Goal: Information Seeking & Learning: Learn about a topic

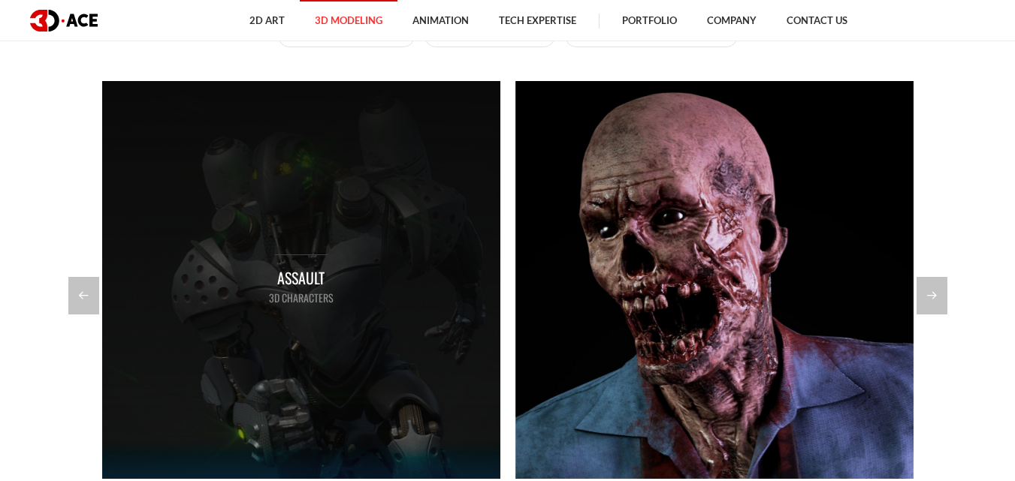
scroll to position [1277, 0]
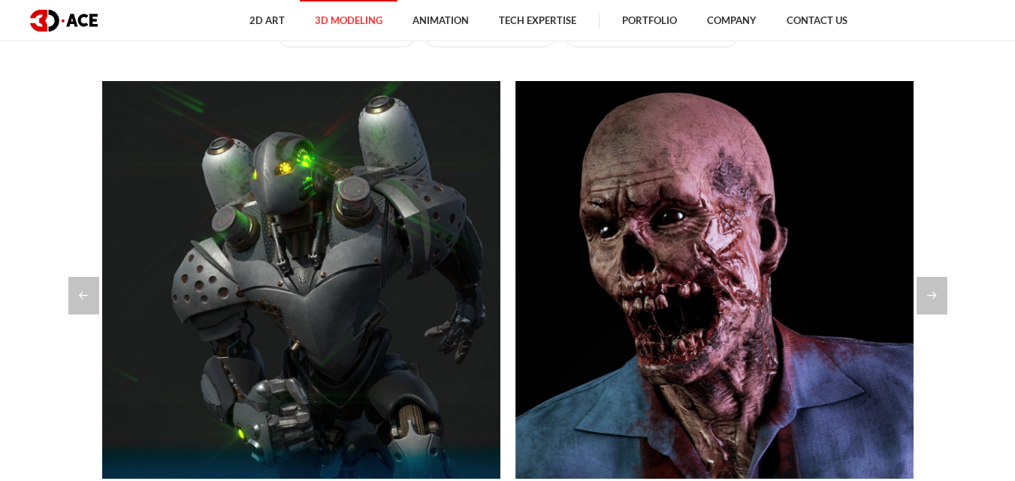
click at [67, 294] on section "Explore our modeling portfolio All 3D Characters 3D Environment 3D Models for G…" at bounding box center [507, 247] width 1015 height 760
click at [68, 294] on div "Previous slide" at bounding box center [83, 296] width 31 height 38
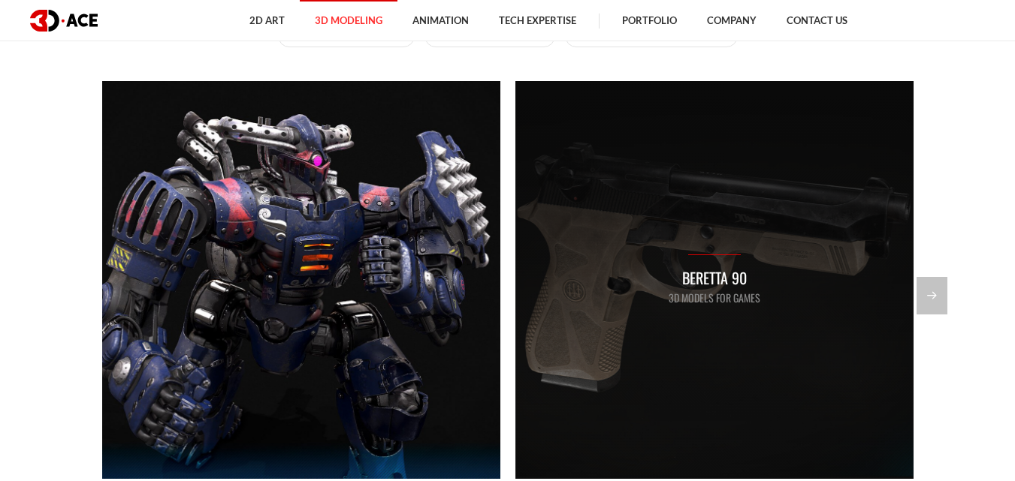
click at [681, 323] on div "Beretta 90 3D Models for Games" at bounding box center [714, 280] width 398 height 398
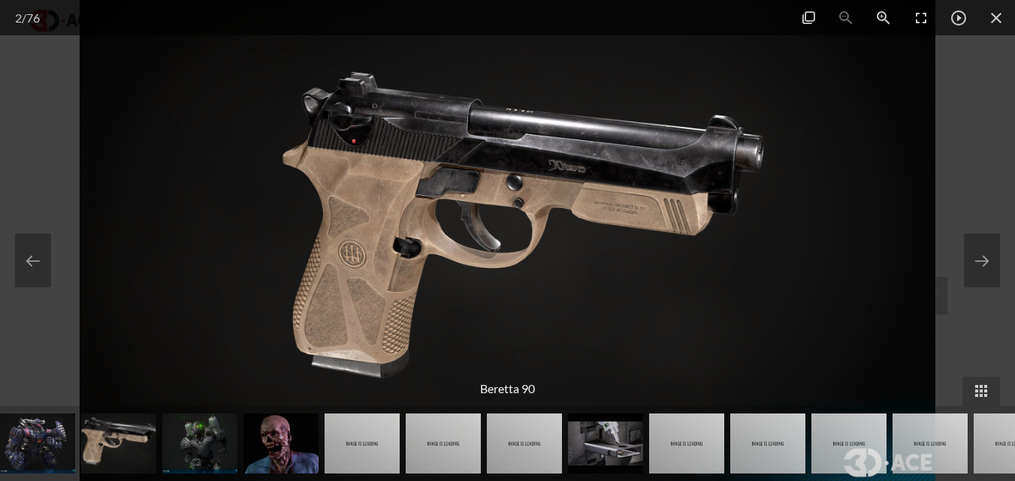
click at [480, 243] on img at bounding box center [508, 240] width 856 height 481
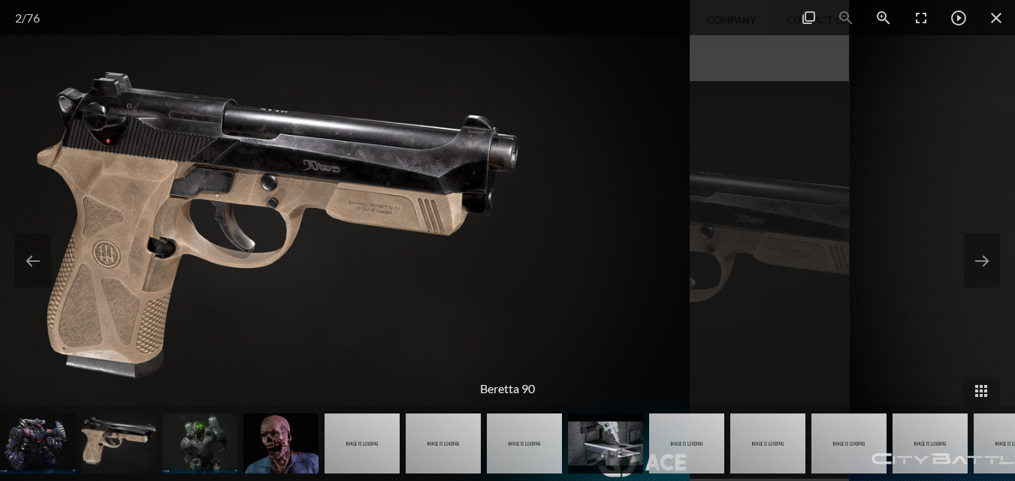
drag, startPoint x: 483, startPoint y: 231, endPoint x: 134, endPoint y: 217, distance: 348.8
click at [137, 217] on img at bounding box center [262, 240] width 856 height 481
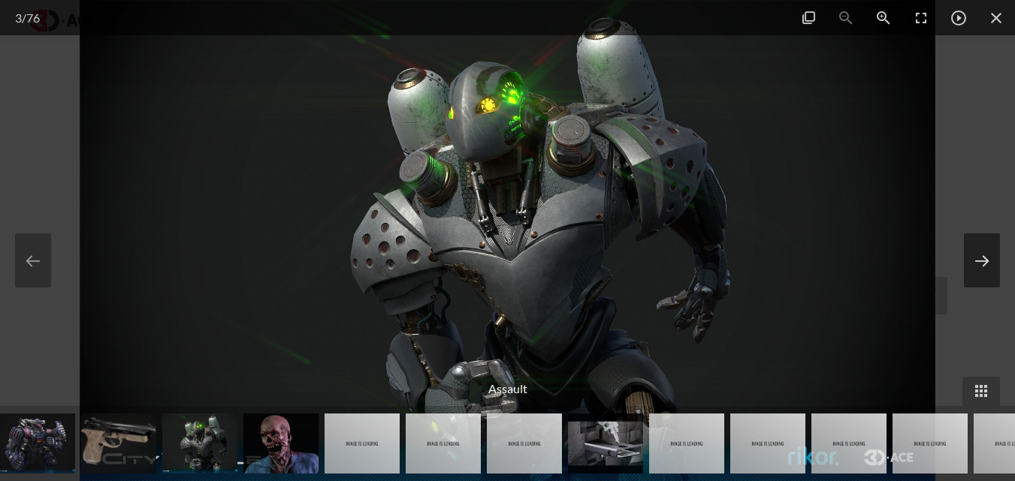
click at [976, 259] on button at bounding box center [982, 261] width 36 height 54
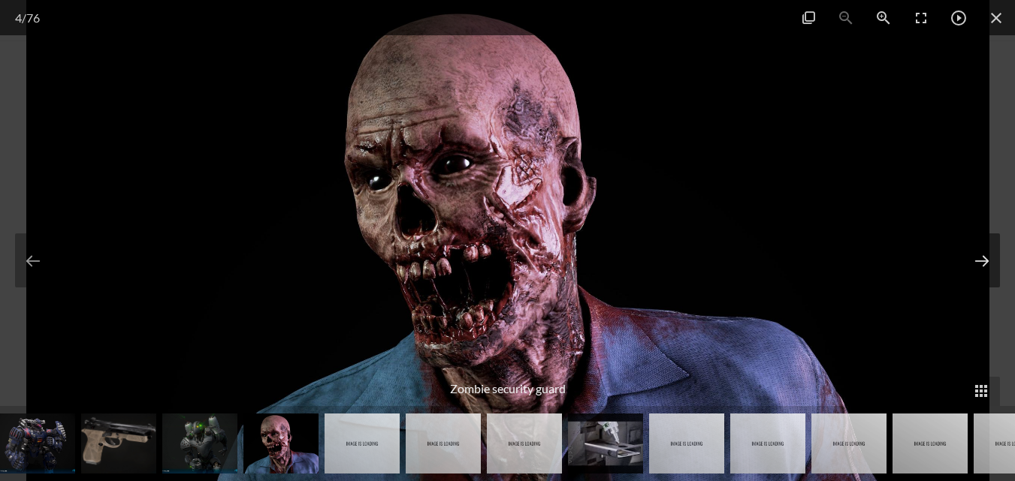
click at [976, 259] on button at bounding box center [982, 261] width 36 height 54
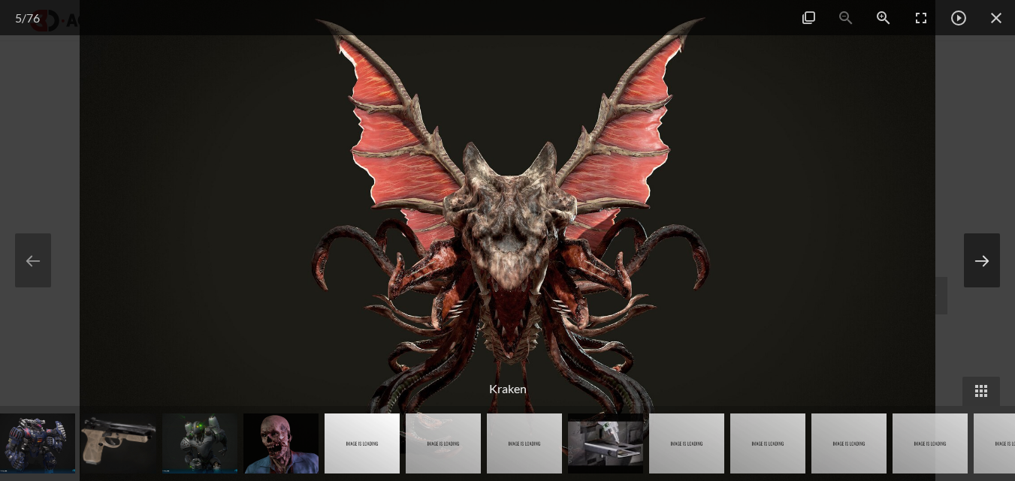
click at [976, 259] on button at bounding box center [982, 261] width 36 height 54
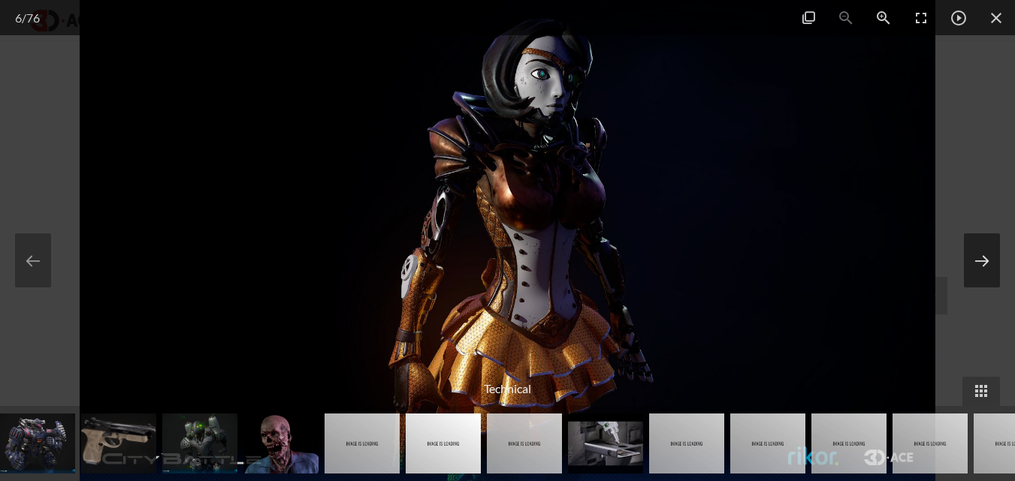
click at [976, 259] on button at bounding box center [982, 261] width 36 height 54
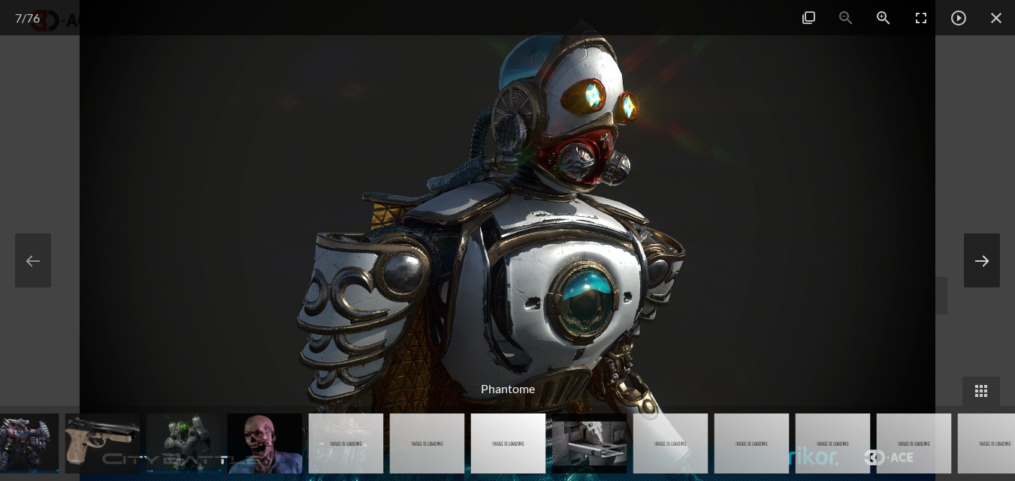
click at [976, 259] on button at bounding box center [982, 261] width 36 height 54
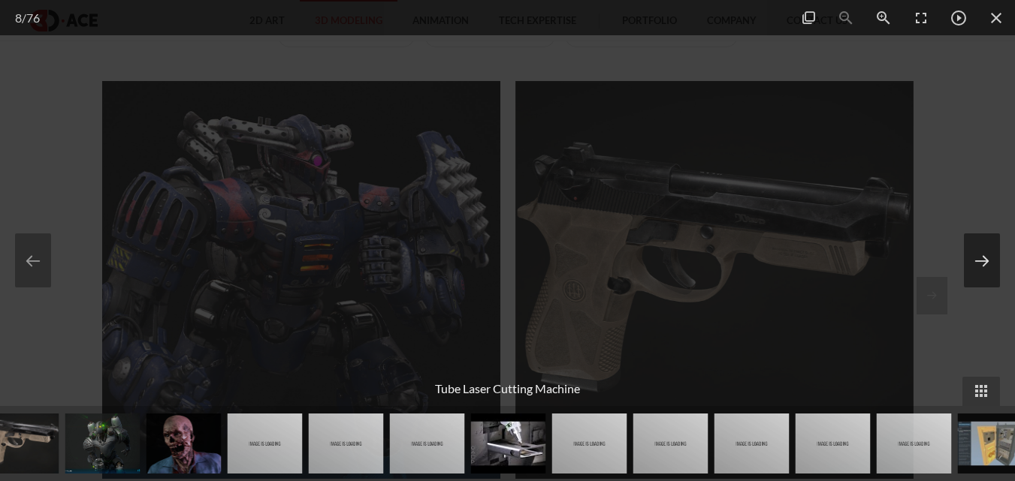
click at [976, 259] on button at bounding box center [982, 261] width 36 height 54
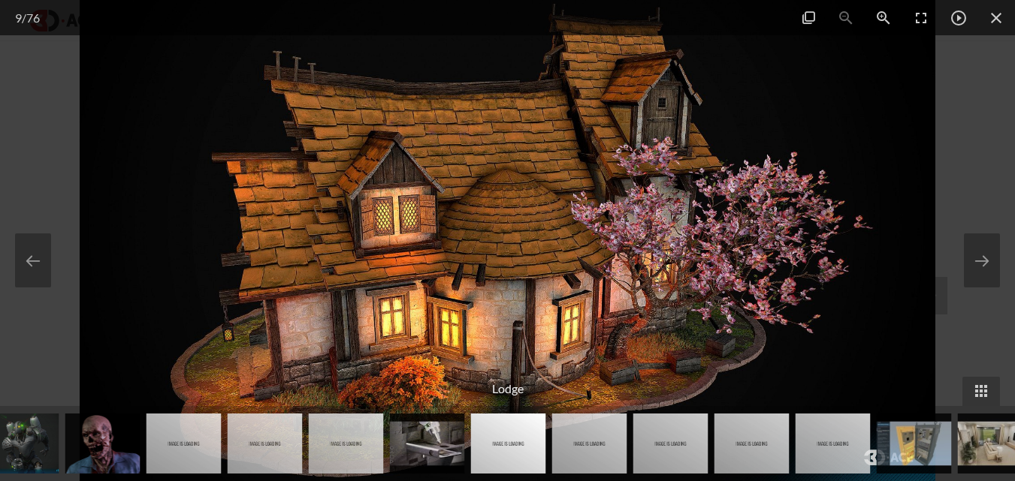
click at [928, 449] on img at bounding box center [914, 444] width 75 height 60
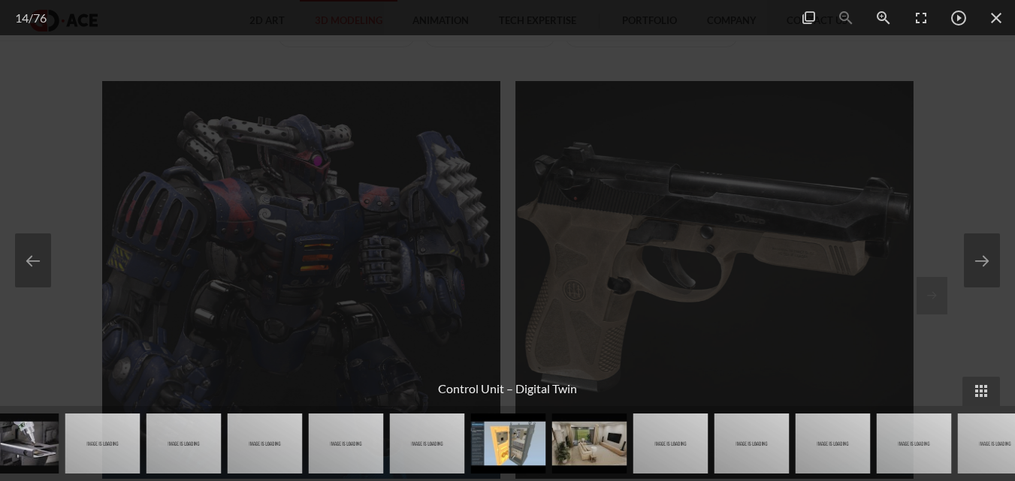
click at [591, 445] on img at bounding box center [589, 444] width 75 height 60
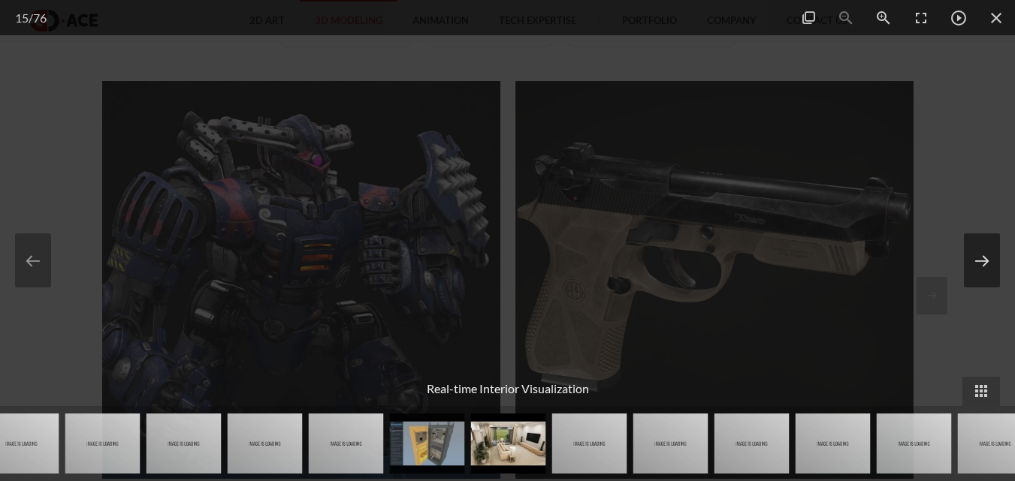
click at [977, 260] on button at bounding box center [982, 261] width 36 height 54
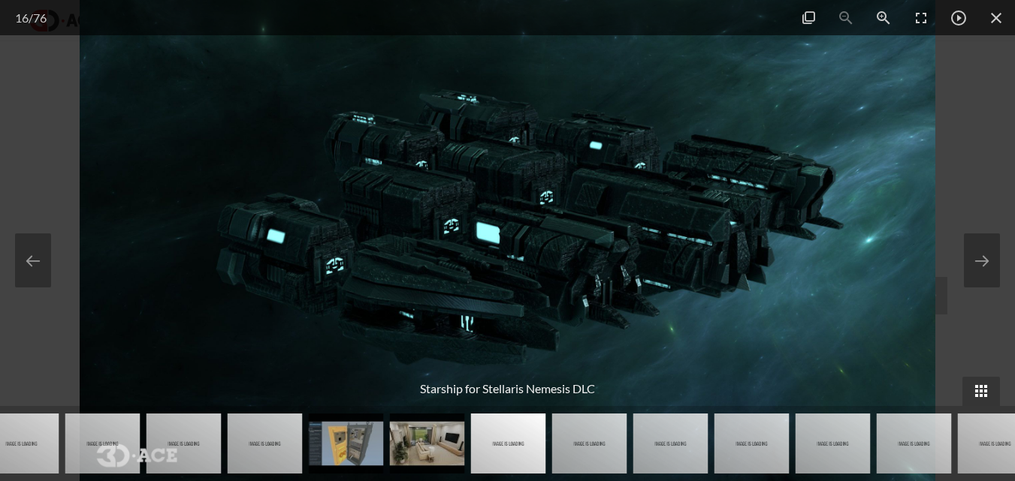
click at [980, 383] on span at bounding box center [981, 391] width 38 height 29
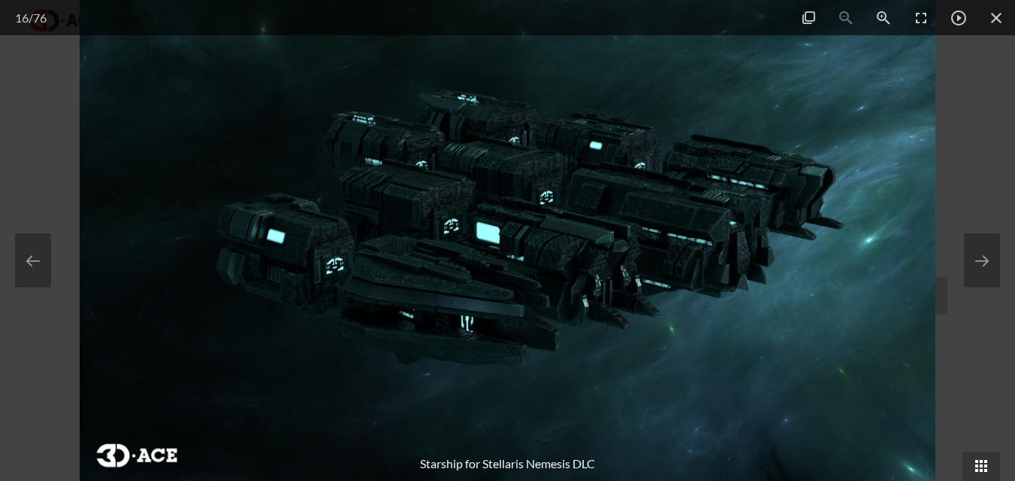
click at [988, 462] on span at bounding box center [981, 466] width 38 height 29
